Goal: Task Accomplishment & Management: Manage account settings

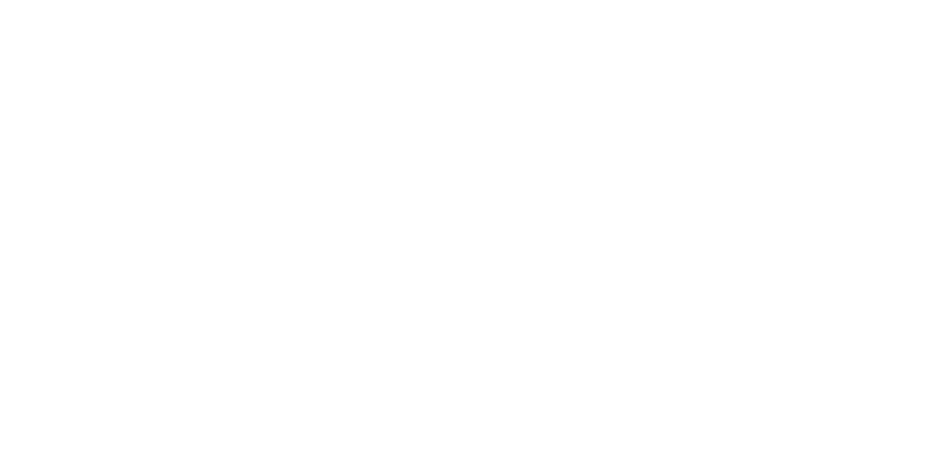
type input "**********"
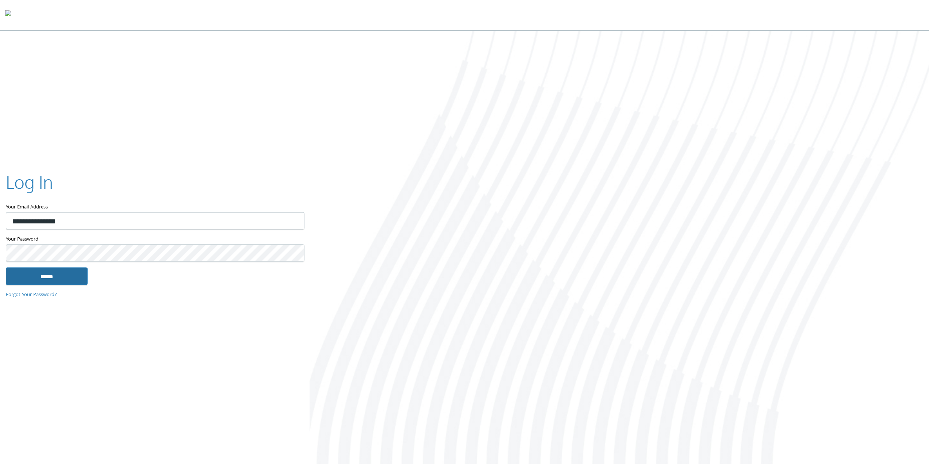
click at [76, 273] on input "******" at bounding box center [47, 276] width 82 height 18
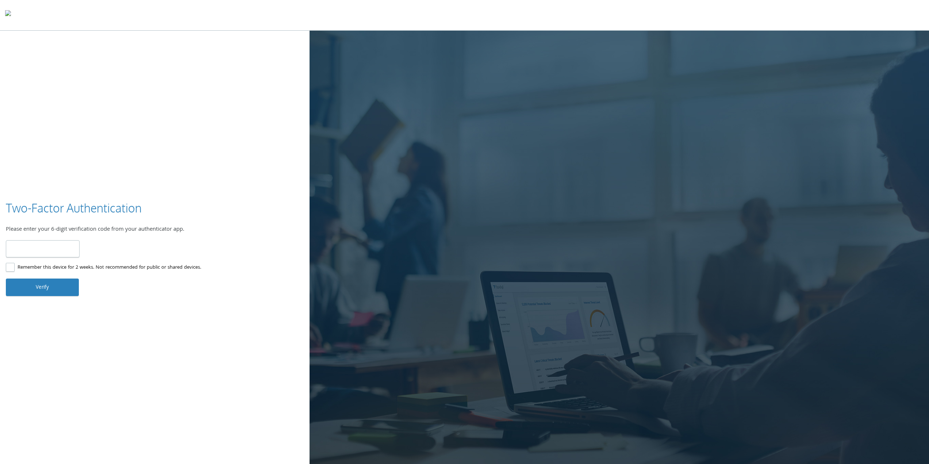
click at [43, 250] on input "number" at bounding box center [43, 248] width 74 height 17
type input "******"
